Goal: Transaction & Acquisition: Purchase product/service

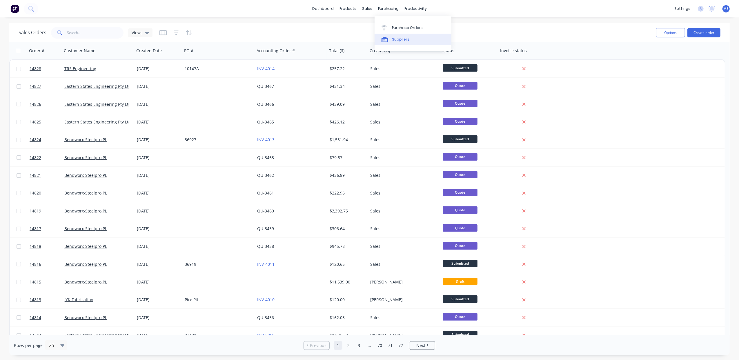
click at [396, 37] on div "Suppliers" at bounding box center [400, 39] width 17 height 5
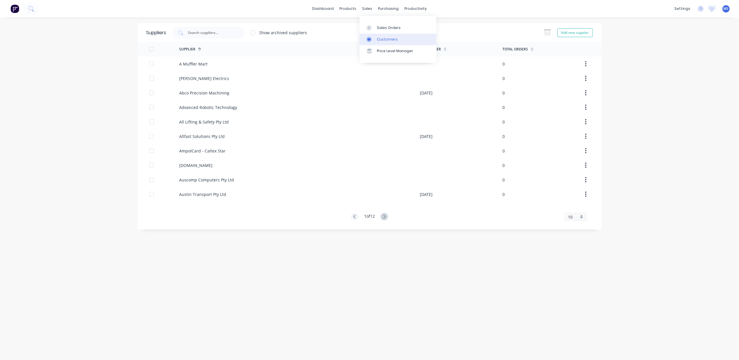
click at [379, 35] on link "Customers" at bounding box center [398, 40] width 77 height 12
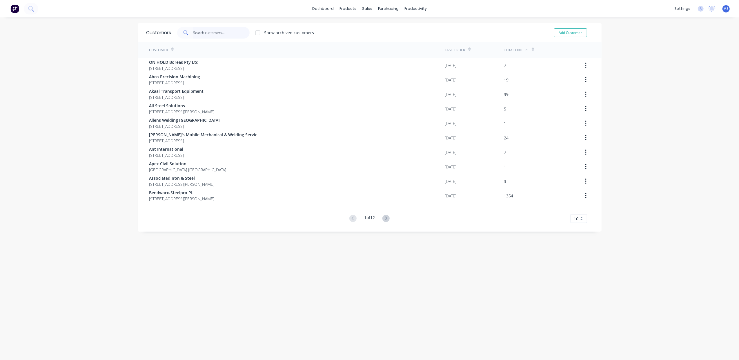
click at [200, 30] on input "text" at bounding box center [221, 33] width 57 height 12
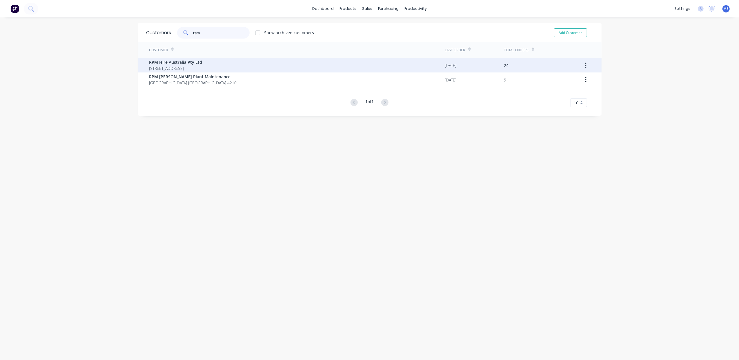
type input "rpm"
click at [202, 68] on span "85 High Street Thomastown Victoria Australia 3074" at bounding box center [175, 68] width 53 height 6
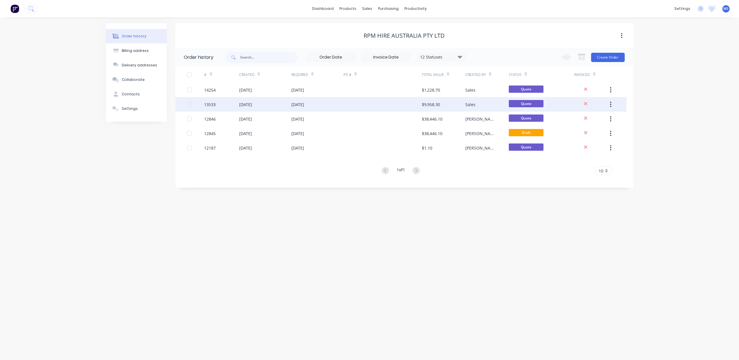
click at [292, 104] on div "03 Mar 2025" at bounding box center [297, 104] width 13 height 6
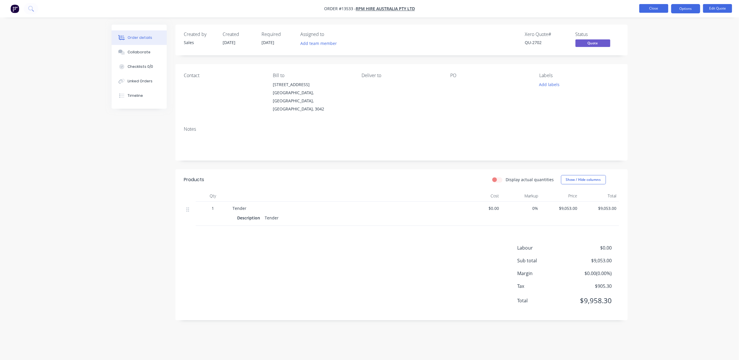
click at [646, 8] on button "Close" at bounding box center [653, 8] width 29 height 9
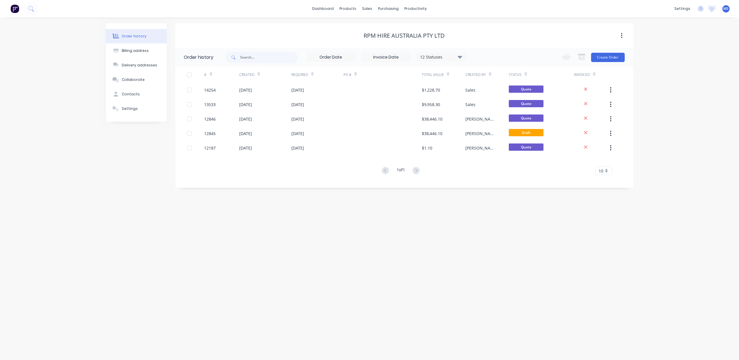
click at [460, 56] on icon at bounding box center [460, 57] width 4 height 3
click at [489, 124] on label at bounding box center [489, 124] width 0 height 0
click at [489, 128] on input "checkbox" at bounding box center [491, 127] width 5 height 6
checkbox input "true"
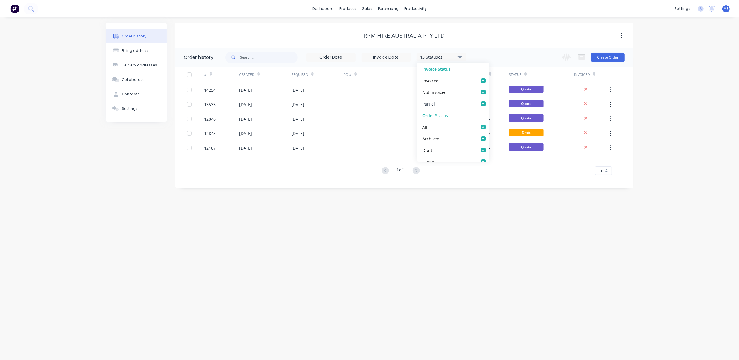
click at [489, 101] on label at bounding box center [489, 101] width 0 height 0
click at [489, 101] on input "checkbox" at bounding box center [491, 104] width 5 height 6
checkbox input "false"
click at [489, 89] on label at bounding box center [489, 89] width 0 height 0
click at [489, 93] on Invoiced_checkbox_Invoice_1undefined "checkbox" at bounding box center [491, 92] width 5 height 6
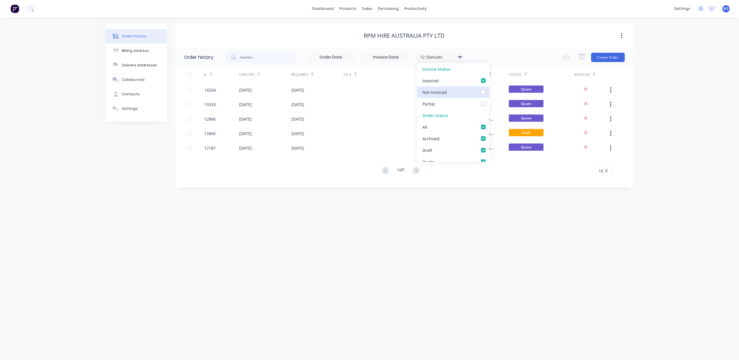
checkbox Invoiced_checkbox_Invoice_1undefined "false"
click at [476, 129] on div "All" at bounding box center [453, 127] width 72 height 12
click at [489, 77] on label at bounding box center [489, 77] width 0 height 0
click at [489, 79] on input "checkbox" at bounding box center [491, 80] width 5 height 6
checkbox input "false"
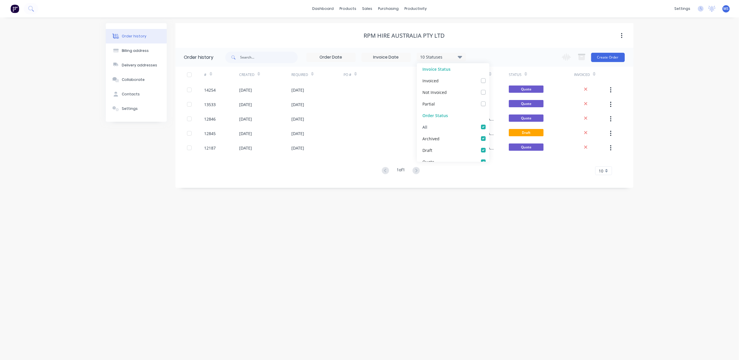
click at [489, 124] on label at bounding box center [489, 124] width 0 height 0
click at [489, 127] on input "checkbox" at bounding box center [491, 127] width 5 height 6
checkbox input "false"
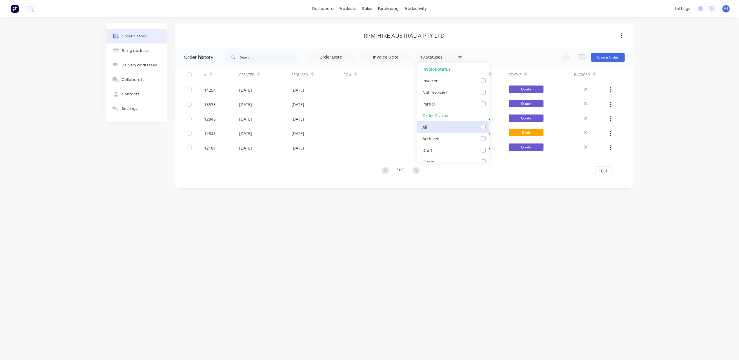
checkbox input "false"
checkbox Welding_checkbox_f2d7d7c9-afe8-4e59-a468-2e840d489a66undefined "false"
checkbox input "false"
checkbox Invoice_checkbox_7406e1d5-a9cb-4b50-b144-86d8e55657a7undefined "false"
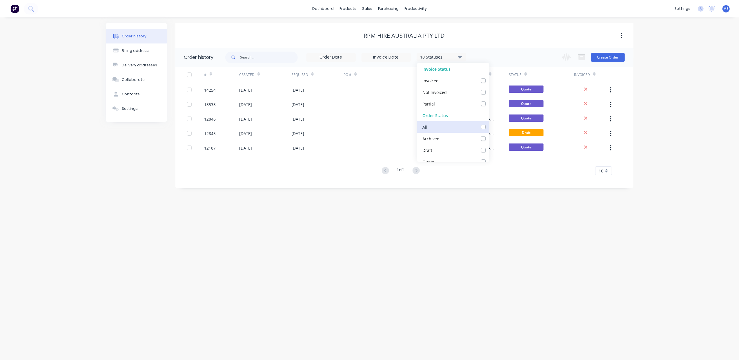
checkbox input "false"
checkbox Up_checkbox_9znvzundefined "false"
click at [489, 135] on label at bounding box center [489, 135] width 0 height 0
click at [489, 139] on input "checkbox" at bounding box center [491, 138] width 5 height 6
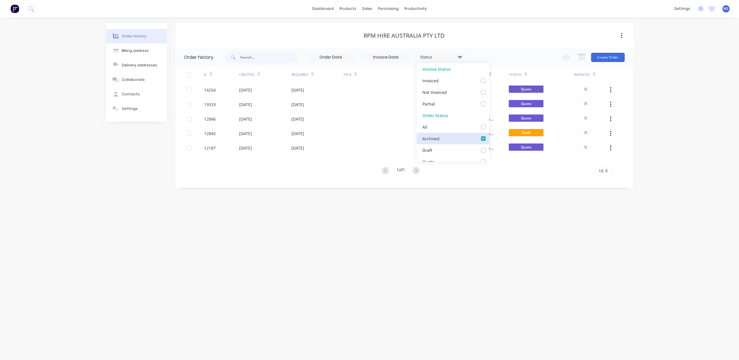
checkbox input "true"
click at [515, 53] on div "1 Statuses Invoice Status Invoiced Not Invoiced Partial Order Status All Archiv…" at bounding box center [429, 57] width 408 height 19
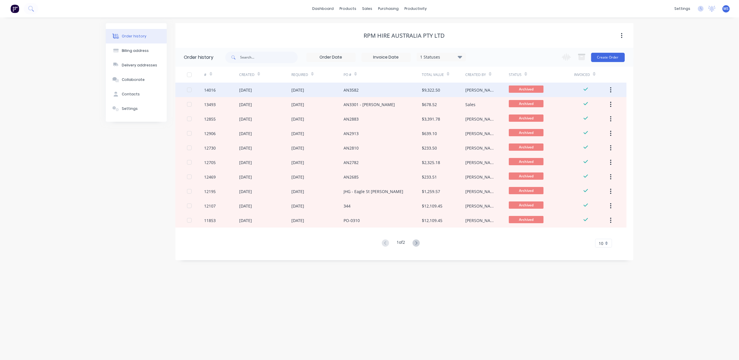
click at [324, 94] on div "01 May 2025" at bounding box center [317, 90] width 52 height 14
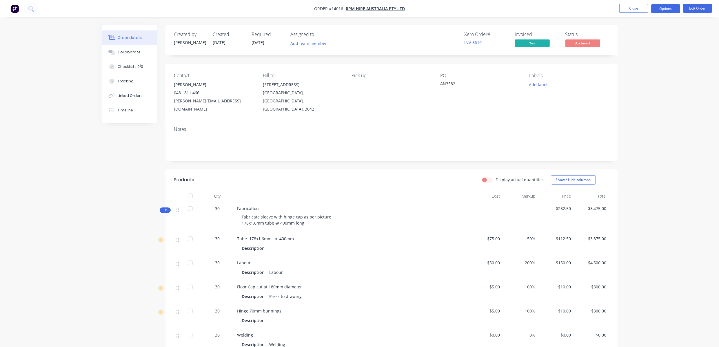
click at [665, 11] on button "Options" at bounding box center [666, 8] width 29 height 9
click at [658, 34] on div "Invoice" at bounding box center [648, 35] width 53 height 8
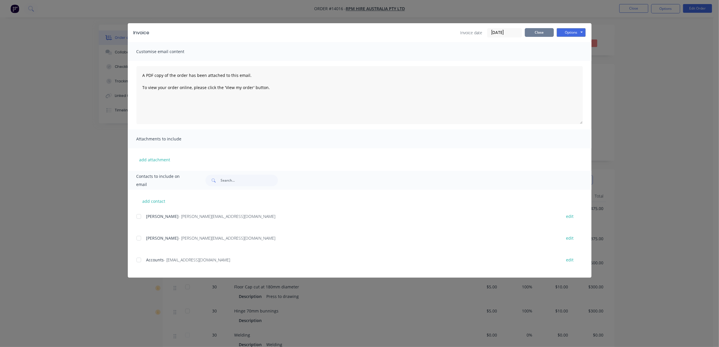
click at [544, 32] on button "Close" at bounding box center [539, 32] width 29 height 9
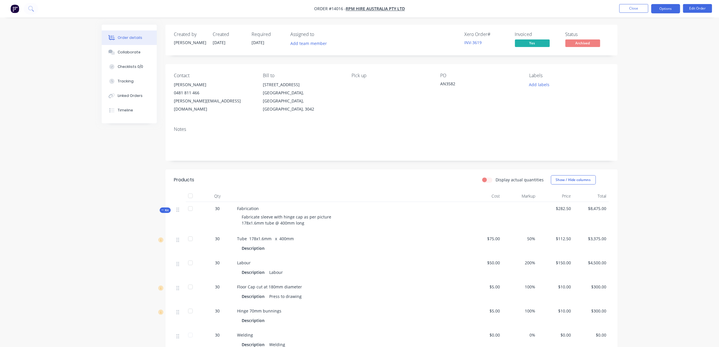
click at [659, 10] on button "Options" at bounding box center [666, 8] width 29 height 9
click at [647, 141] on div "Duplicate" at bounding box center [648, 139] width 53 height 8
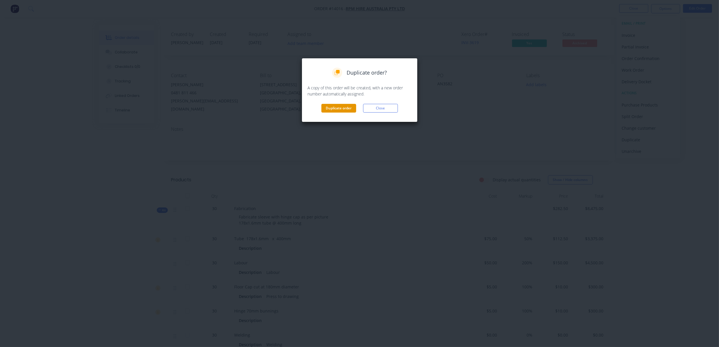
click at [346, 111] on button "Duplicate order" at bounding box center [339, 108] width 35 height 9
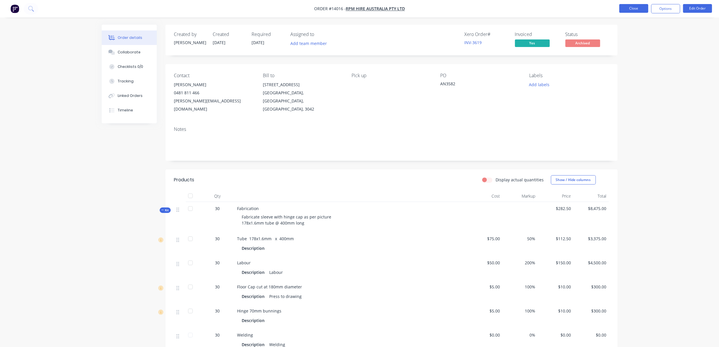
click at [635, 4] on button "Close" at bounding box center [634, 8] width 29 height 9
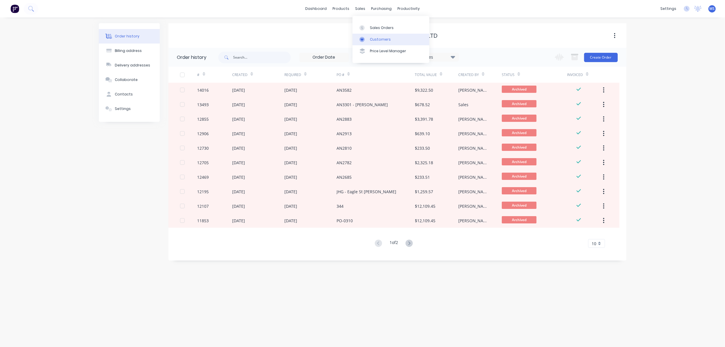
click at [375, 36] on link "Customers" at bounding box center [391, 40] width 77 height 12
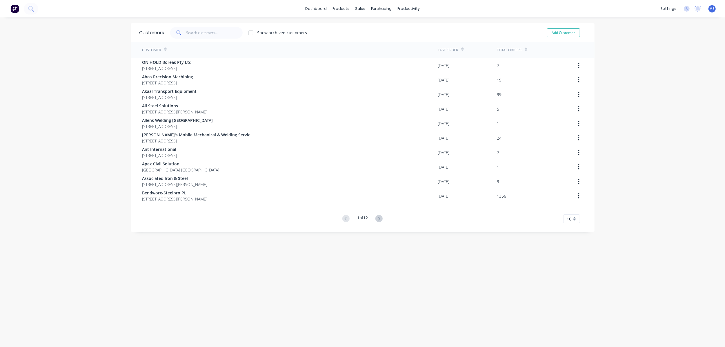
click at [377, 220] on g at bounding box center [378, 218] width 7 height 7
click at [378, 220] on icon at bounding box center [379, 218] width 2 height 3
click at [378, 220] on icon at bounding box center [378, 218] width 7 height 7
click at [374, 219] on button at bounding box center [379, 219] width 11 height 8
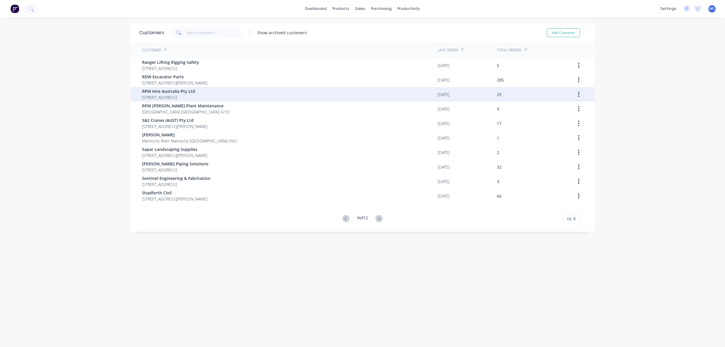
click at [280, 94] on div "RPM Hire Australia Pty Ltd 85 High Street Thomastown Victoria Australia 3074" at bounding box center [290, 94] width 296 height 14
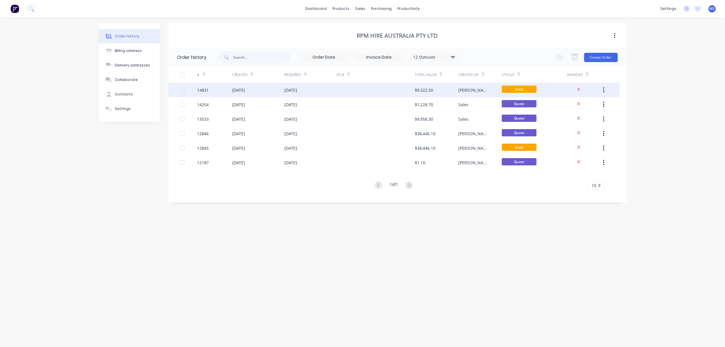
click at [355, 93] on div at bounding box center [376, 90] width 78 height 14
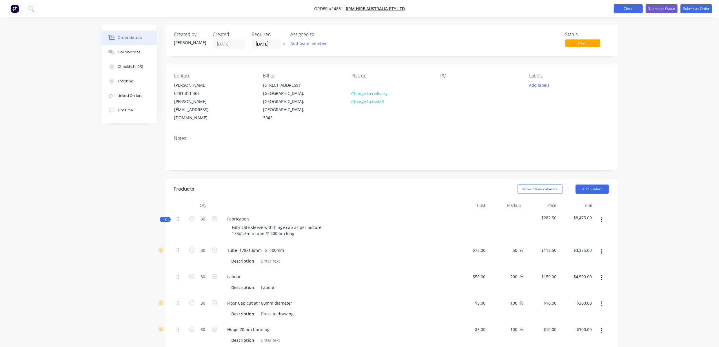
click at [629, 6] on button "Close" at bounding box center [628, 8] width 29 height 9
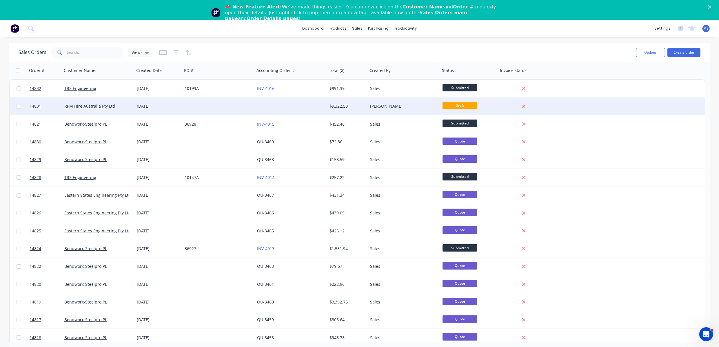
click at [185, 107] on div at bounding box center [218, 105] width 72 height 17
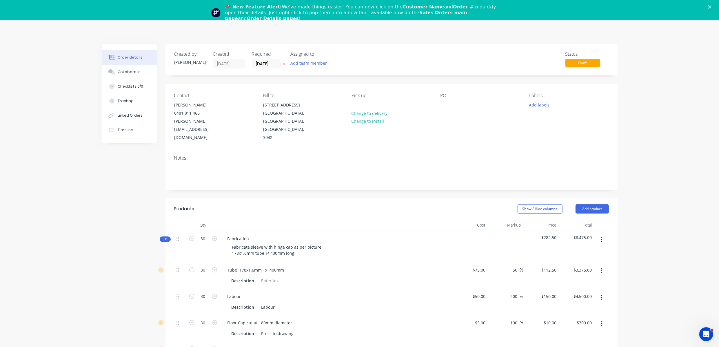
click at [712, 8] on polygon "Close" at bounding box center [709, 6] width 3 height 3
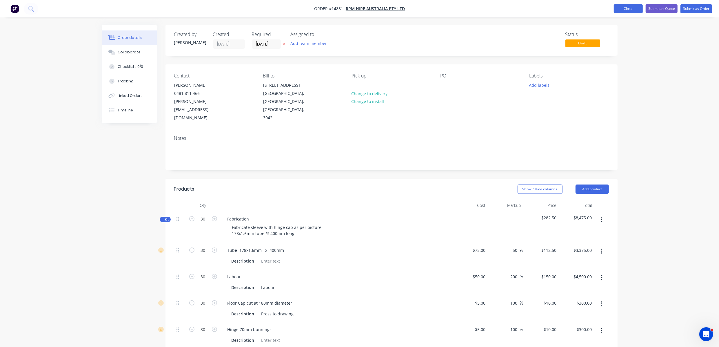
drag, startPoint x: 635, startPoint y: 12, endPoint x: 638, endPoint y: 10, distance: 3.6
click at [635, 12] on button "Close" at bounding box center [628, 8] width 29 height 9
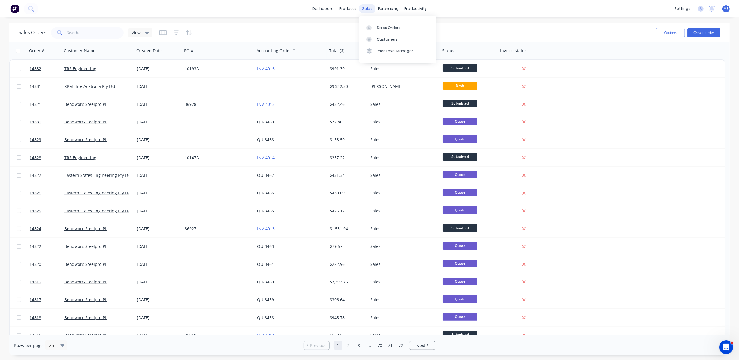
click at [368, 8] on div "sales" at bounding box center [367, 8] width 16 height 9
click at [392, 37] on div "Customers" at bounding box center [387, 39] width 21 height 5
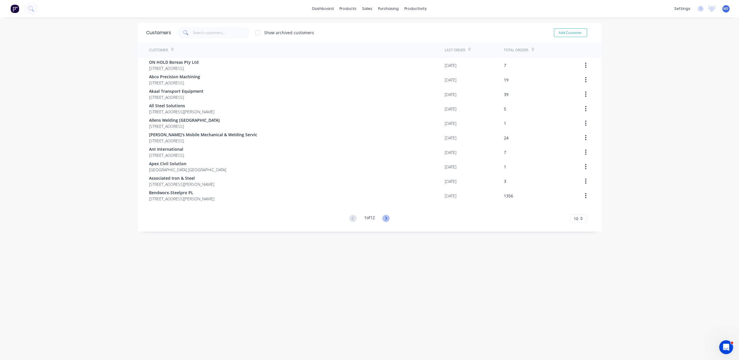
click at [382, 217] on icon at bounding box center [385, 218] width 7 height 7
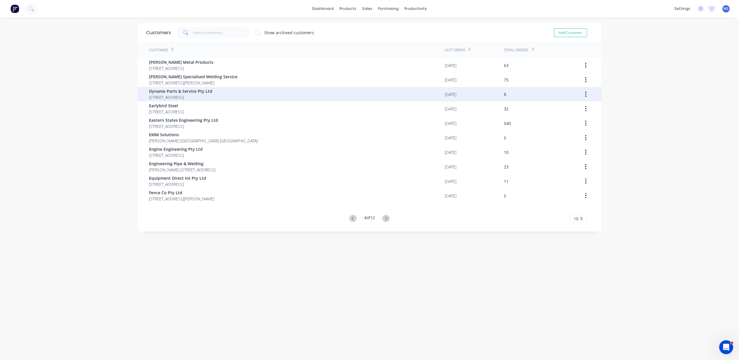
click at [207, 92] on span "Dynamo Parts & Service Pty Ltd" at bounding box center [180, 91] width 63 height 6
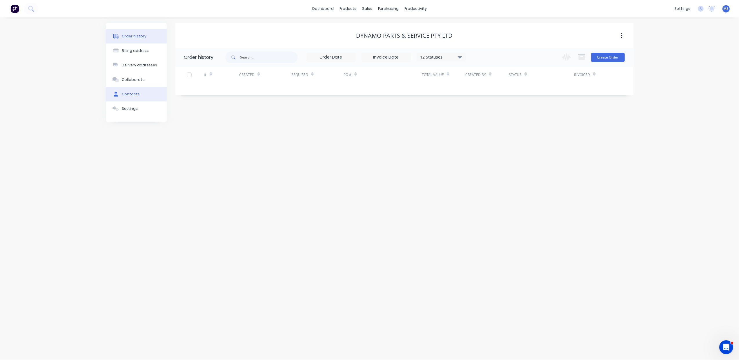
click at [134, 94] on div "Contacts" at bounding box center [131, 94] width 18 height 5
select select "AU"
click at [182, 77] on icon "button" at bounding box center [181, 77] width 3 height 3
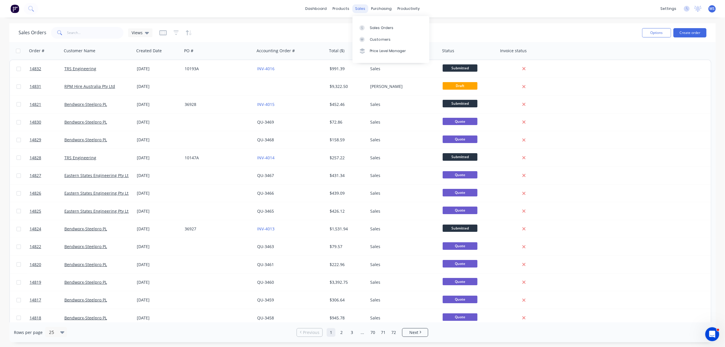
click at [357, 11] on div "sales" at bounding box center [360, 8] width 16 height 9
click at [375, 36] on link "Customers" at bounding box center [391, 40] width 77 height 12
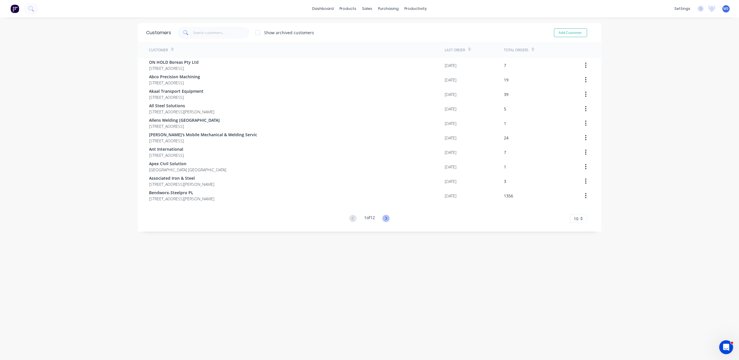
click at [382, 219] on icon at bounding box center [385, 218] width 7 height 7
click at [383, 219] on icon at bounding box center [385, 218] width 7 height 7
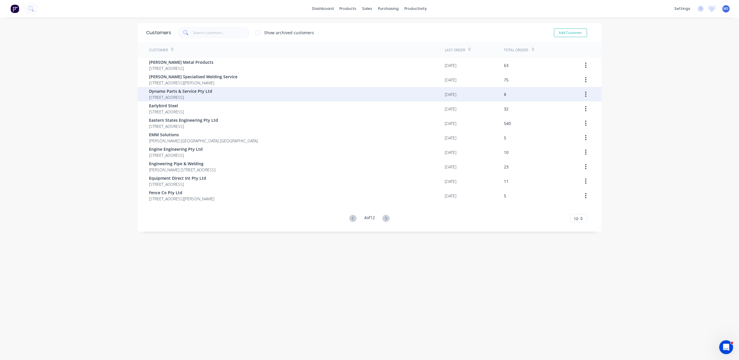
click at [255, 95] on div "Dynamo Parts & Service Pty Ltd 46 Suscatand Street Rocklea Queensland Australia…" at bounding box center [297, 94] width 296 height 14
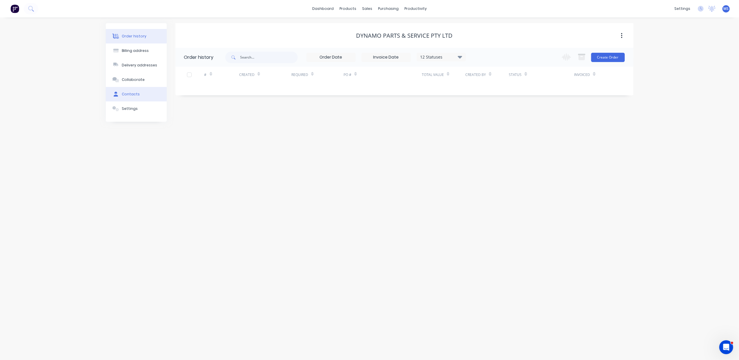
click at [139, 94] on button "Contacts" at bounding box center [136, 94] width 61 height 14
select select "AU"
click at [181, 79] on icon "button" at bounding box center [181, 77] width 3 height 4
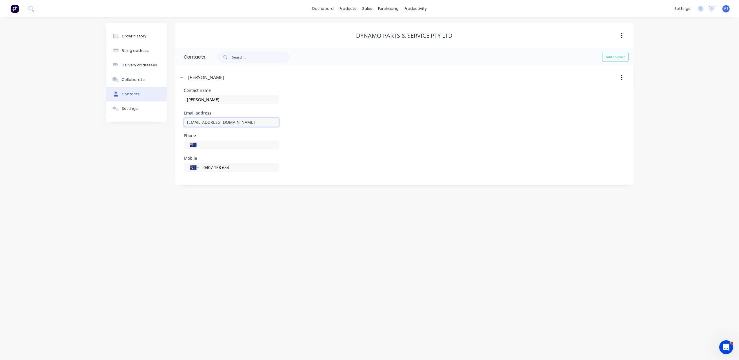
click at [252, 123] on input "accounts@dpsgroup.com.au" at bounding box center [231, 122] width 95 height 9
click at [183, 77] on icon "button" at bounding box center [181, 77] width 3 height 4
click at [614, 59] on button "Add contact" at bounding box center [615, 57] width 27 height 9
select select "AU"
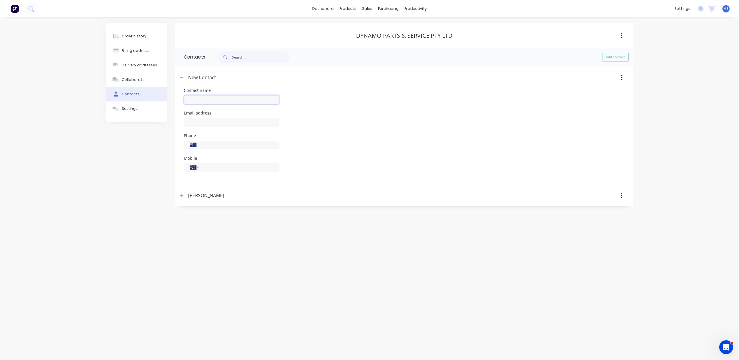
click at [206, 100] on input "text" at bounding box center [231, 99] width 95 height 9
type input "accounts"
click at [217, 138] on div "Phone International Afghanistan Åland Islands Albania Algeria American Samoa An…" at bounding box center [231, 145] width 95 height 23
select select "AU"
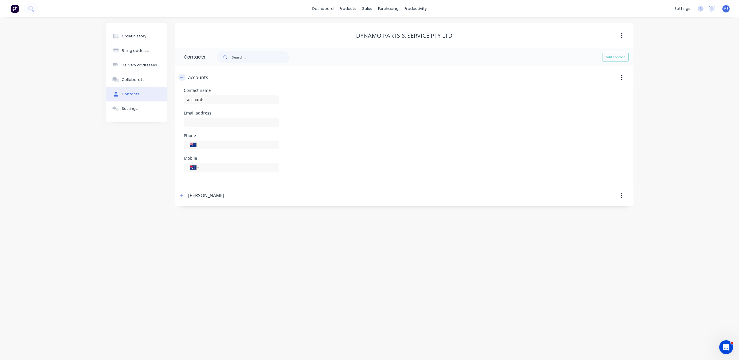
click at [182, 79] on icon "button" at bounding box center [181, 77] width 3 height 4
click at [181, 103] on button "button" at bounding box center [181, 99] width 7 height 7
drag, startPoint x: 244, startPoint y: 144, endPoint x: 183, endPoint y: 137, distance: 61.0
click at [183, 137] on div "Contact name Travis Email address accounts@dpsgroup.com.au Phone International …" at bounding box center [404, 158] width 458 height 96
click at [183, 96] on button "button" at bounding box center [181, 99] width 7 height 7
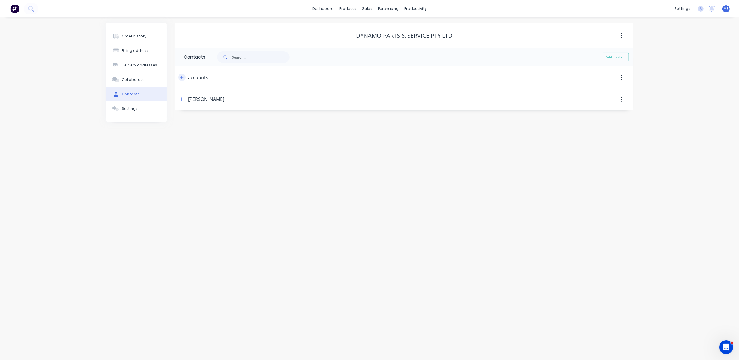
click at [182, 79] on icon "button" at bounding box center [181, 77] width 3 height 4
click at [207, 165] on input "tel" at bounding box center [238, 167] width 70 height 7
click at [209, 121] on input "text" at bounding box center [231, 122] width 95 height 9
paste input "accounts@dpsgroup.com.au"
type input "accounts@dpsgroup.com.au"
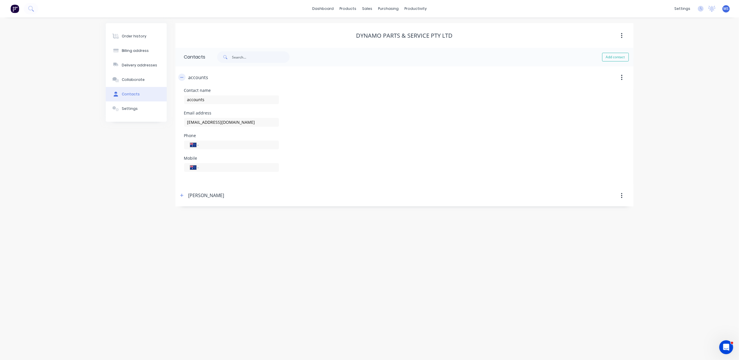
click at [180, 77] on icon "button" at bounding box center [181, 77] width 3 height 4
click at [184, 99] on button "button" at bounding box center [181, 99] width 7 height 7
click at [0, 0] on input "accounts@dpsgroup.com.au" at bounding box center [0, 0] width 0 height 0
type input "travis@dpsgroup.com.au"
click at [346, 216] on div "Order history Billing address Delivery addresses Collaborate Contacts Settings …" at bounding box center [369, 188] width 739 height 343
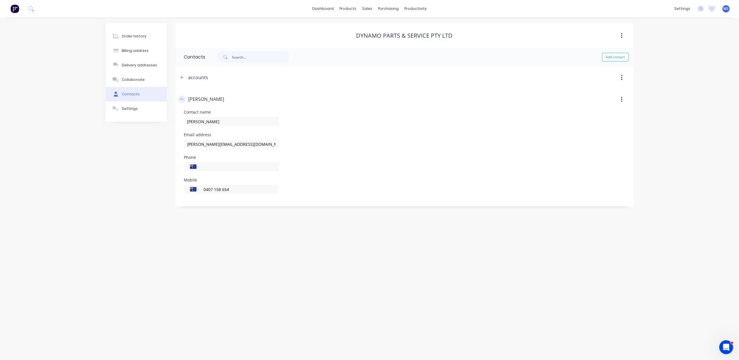
click at [180, 100] on icon "button" at bounding box center [181, 99] width 3 height 4
click at [180, 80] on button "button" at bounding box center [181, 77] width 7 height 7
click at [180, 77] on icon "button" at bounding box center [181, 77] width 3 height 4
click at [182, 78] on icon "button" at bounding box center [181, 77] width 3 height 3
click at [214, 100] on input "accounts" at bounding box center [231, 99] width 95 height 9
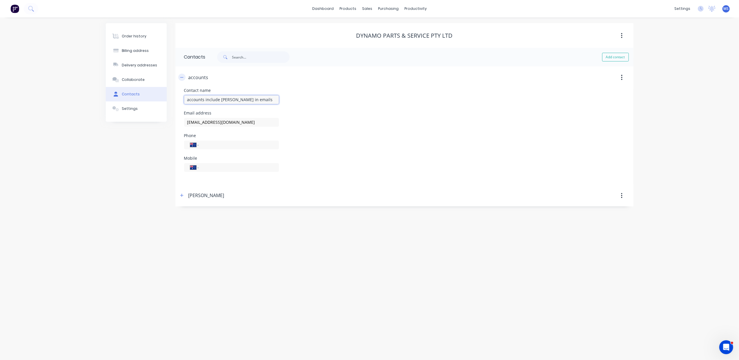
type input "accounts include travis in emails"
click at [182, 77] on icon "button" at bounding box center [181, 77] width 3 height 0
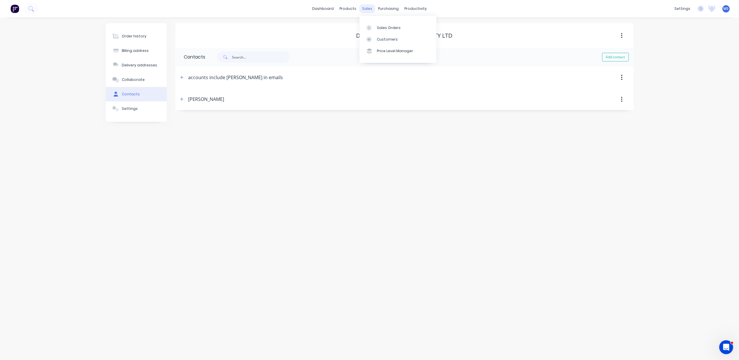
click at [365, 6] on div "sales" at bounding box center [367, 8] width 16 height 9
click at [391, 26] on div "Sales Orders" at bounding box center [389, 27] width 24 height 5
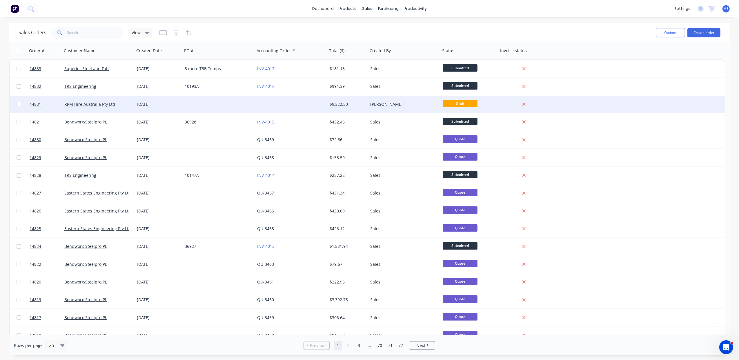
click at [170, 108] on div "[DATE]" at bounding box center [159, 104] width 48 height 17
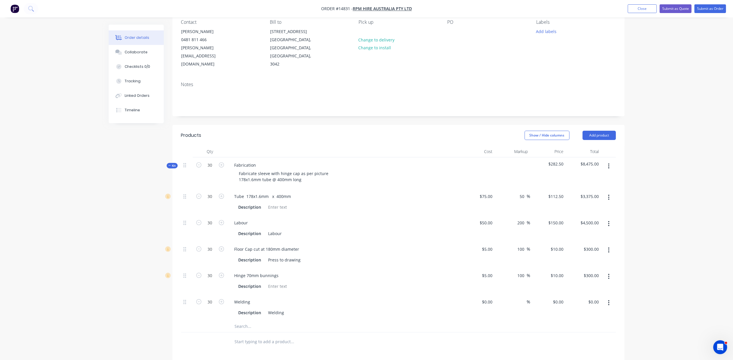
scroll to position [103, 0]
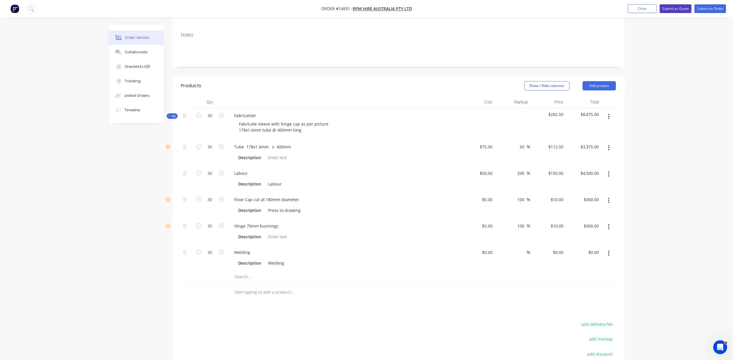
click at [676, 11] on button "Submit as Quote" at bounding box center [676, 8] width 32 height 9
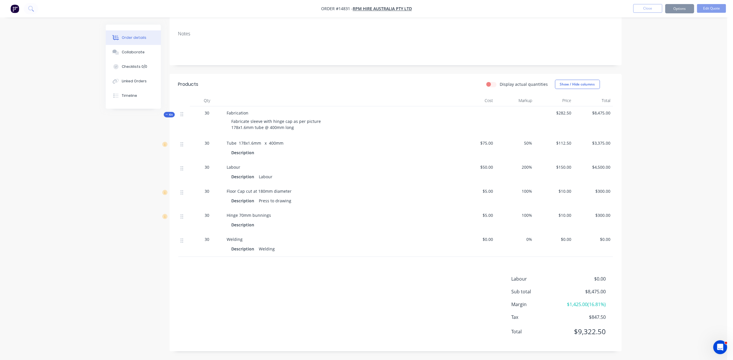
scroll to position [0, 0]
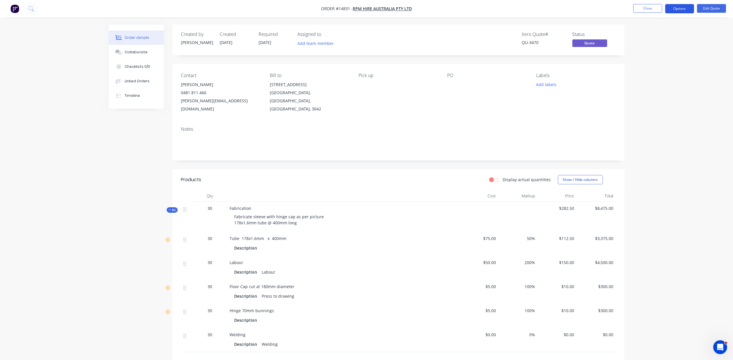
click at [680, 10] on button "Options" at bounding box center [679, 8] width 29 height 9
click at [666, 34] on div "Quote" at bounding box center [662, 35] width 53 height 8
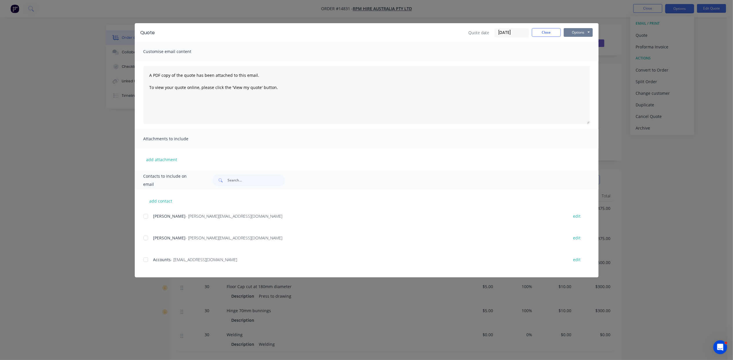
click at [586, 34] on button "Options" at bounding box center [578, 32] width 29 height 9
click at [584, 54] on button "Print" at bounding box center [582, 53] width 37 height 10
click at [545, 34] on button "Close" at bounding box center [546, 32] width 29 height 9
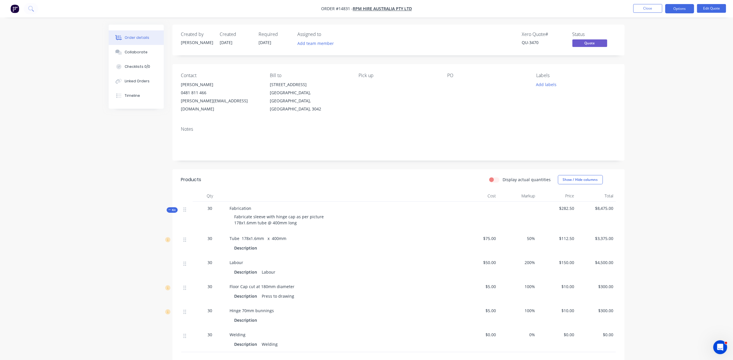
scroll to position [51, 0]
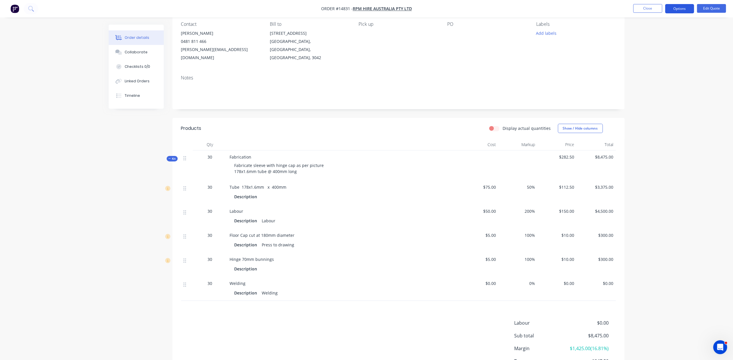
click at [674, 13] on button "Options" at bounding box center [679, 8] width 29 height 9
click at [707, 9] on button "Edit Quote" at bounding box center [711, 8] width 29 height 9
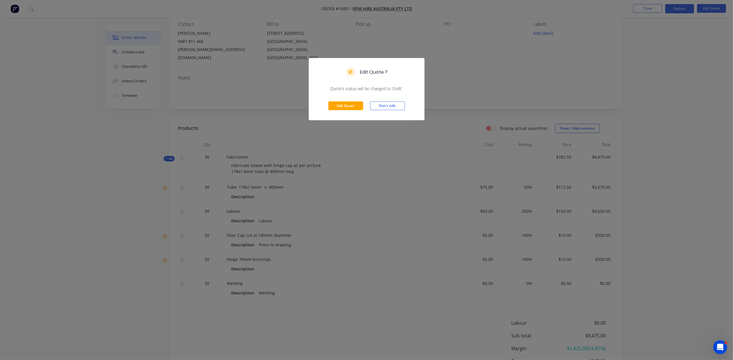
click at [343, 99] on div "Edit Quote Don't edit" at bounding box center [366, 106] width 115 height 28
click at [344, 104] on button "Edit Quote" at bounding box center [346, 105] width 35 height 9
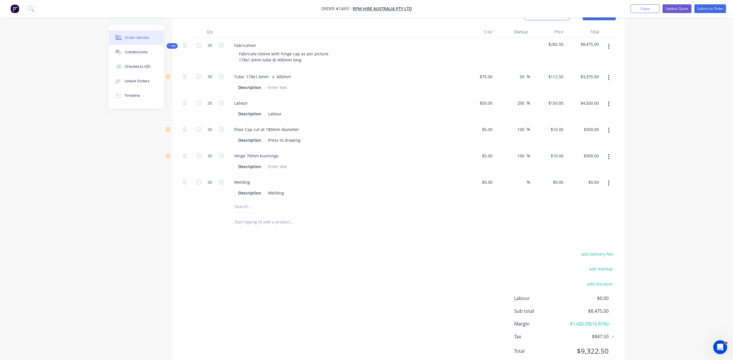
scroll to position [178, 0]
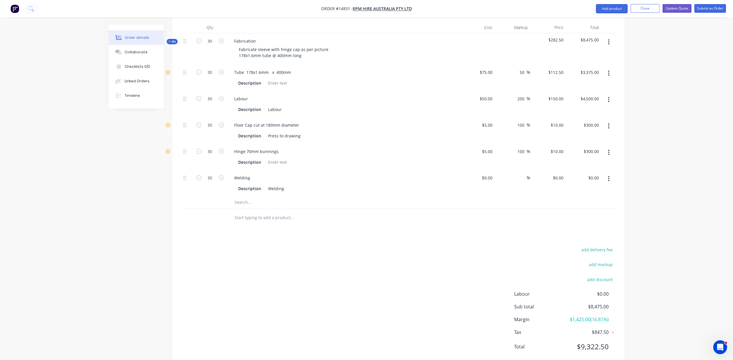
click at [246, 197] on input "text" at bounding box center [293, 203] width 116 height 12
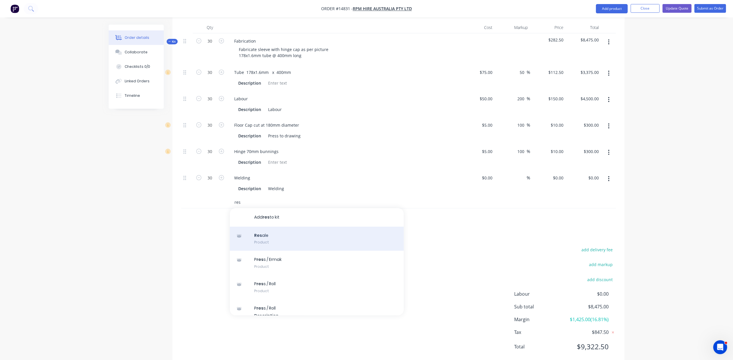
type input "res"
click at [269, 227] on div "Res ale Product" at bounding box center [317, 239] width 174 height 24
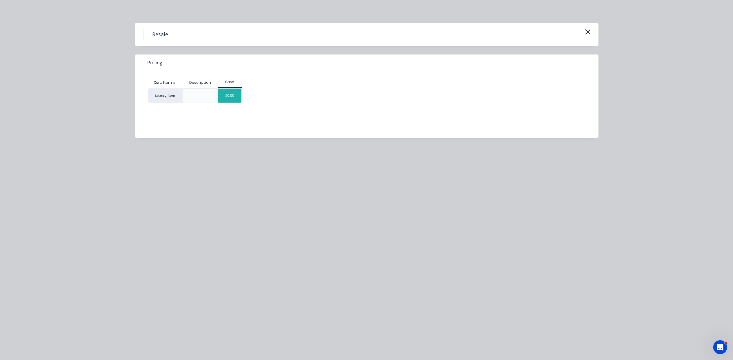
click at [235, 100] on div "$0.00" at bounding box center [229, 96] width 23 height 14
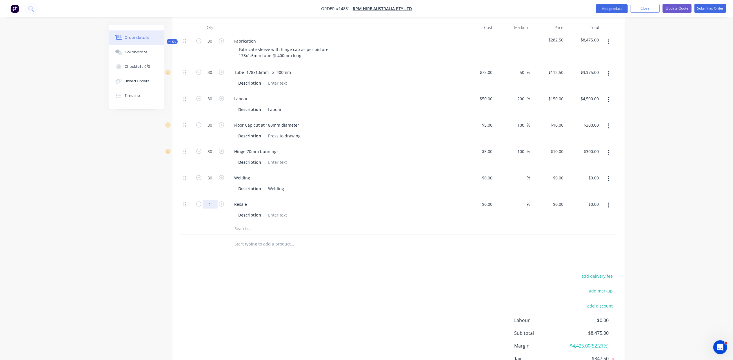
click at [211, 77] on input "1" at bounding box center [210, 72] width 15 height 9
type input "30"
click at [277, 197] on div "Resale Description" at bounding box center [344, 210] width 232 height 26
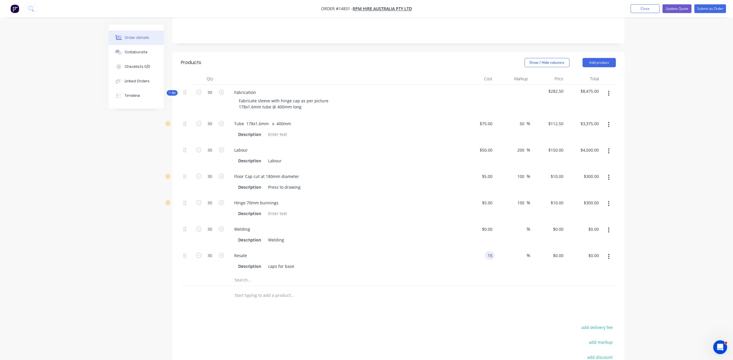
type input "$15.00"
type input "$450.00"
